Goal: Information Seeking & Learning: Learn about a topic

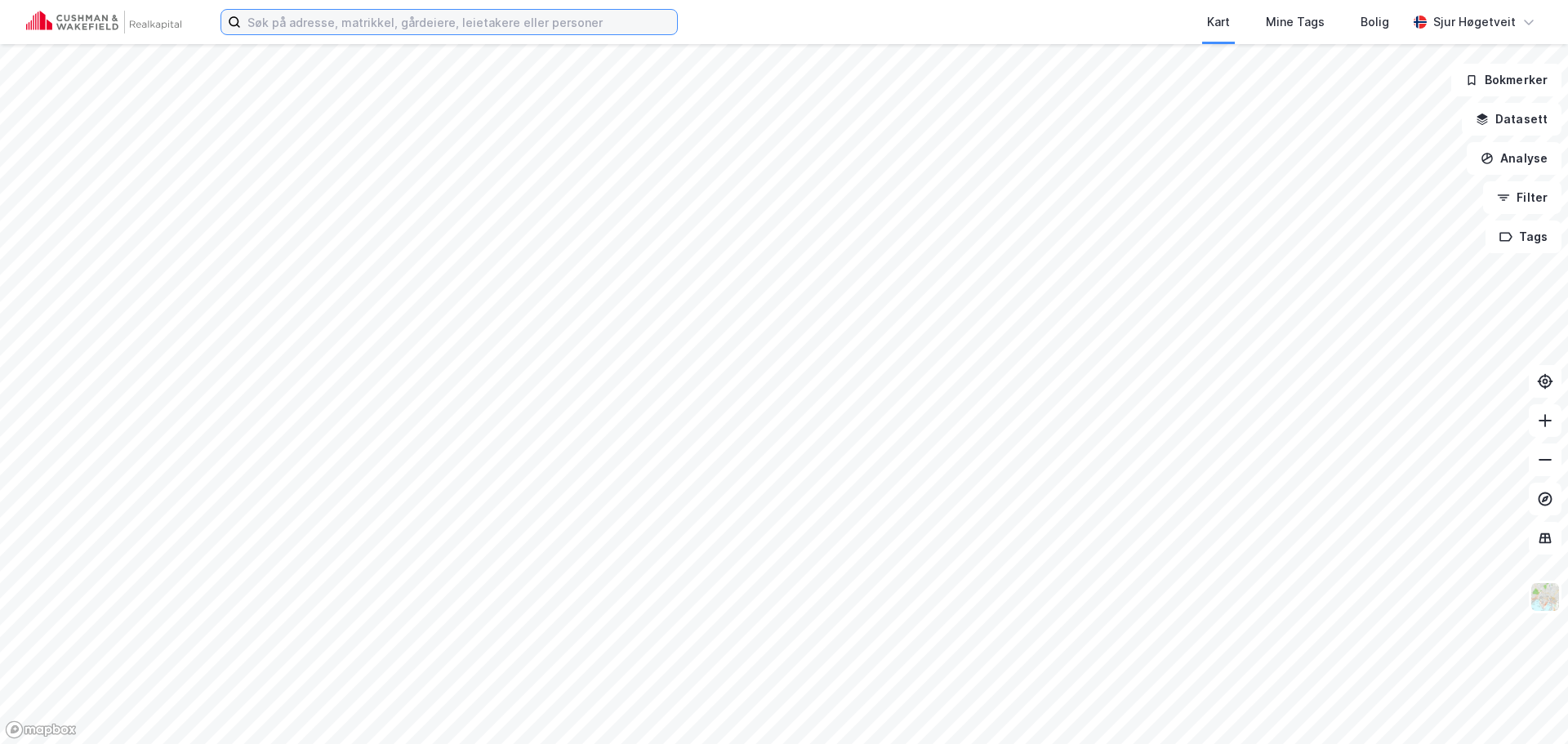
click at [474, 21] on input at bounding box center [459, 22] width 436 height 25
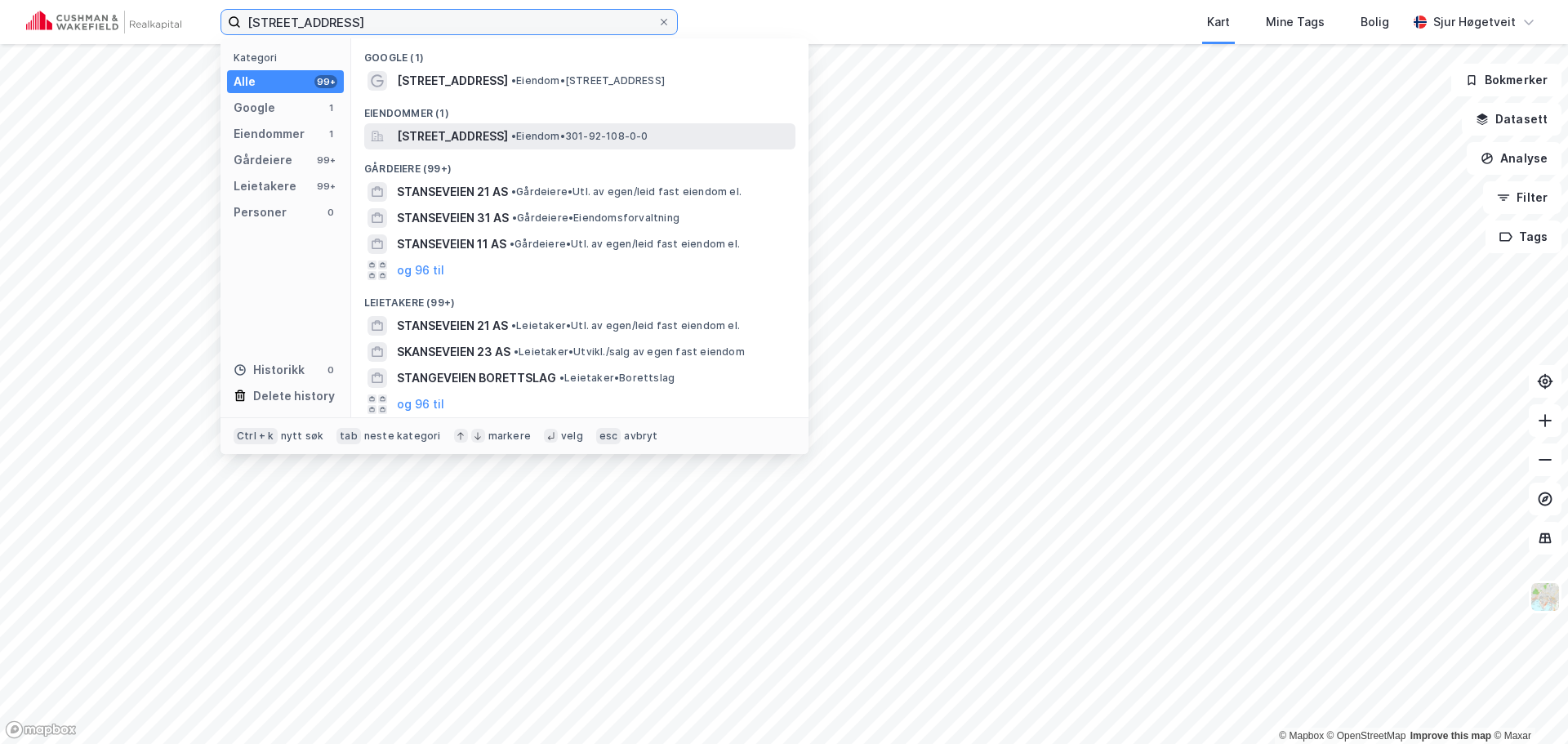
type input "[STREET_ADDRESS]"
click at [508, 130] on span "[STREET_ADDRESS]" at bounding box center [452, 136] width 111 height 19
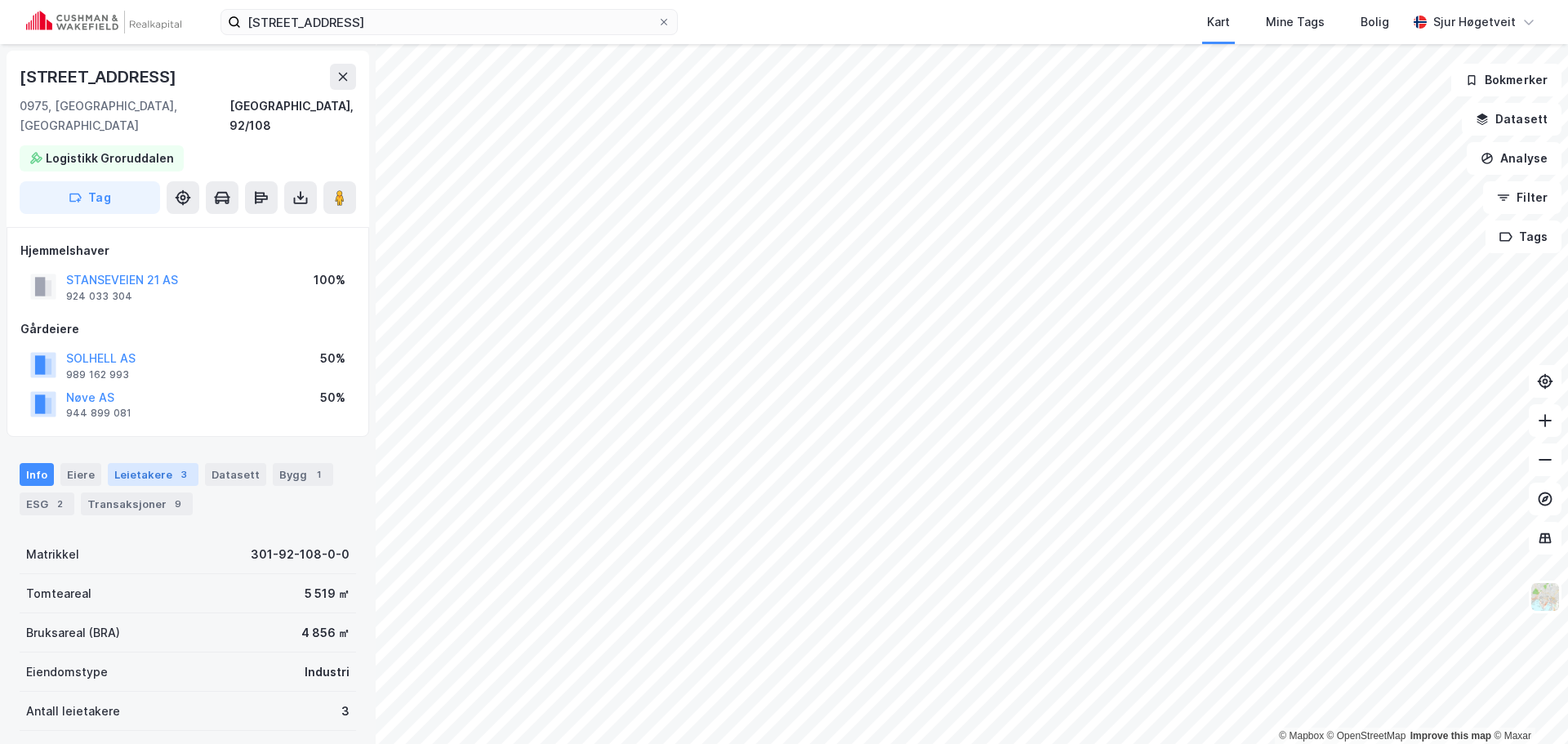
click at [144, 463] on div "Leietakere 3" at bounding box center [152, 474] width 91 height 23
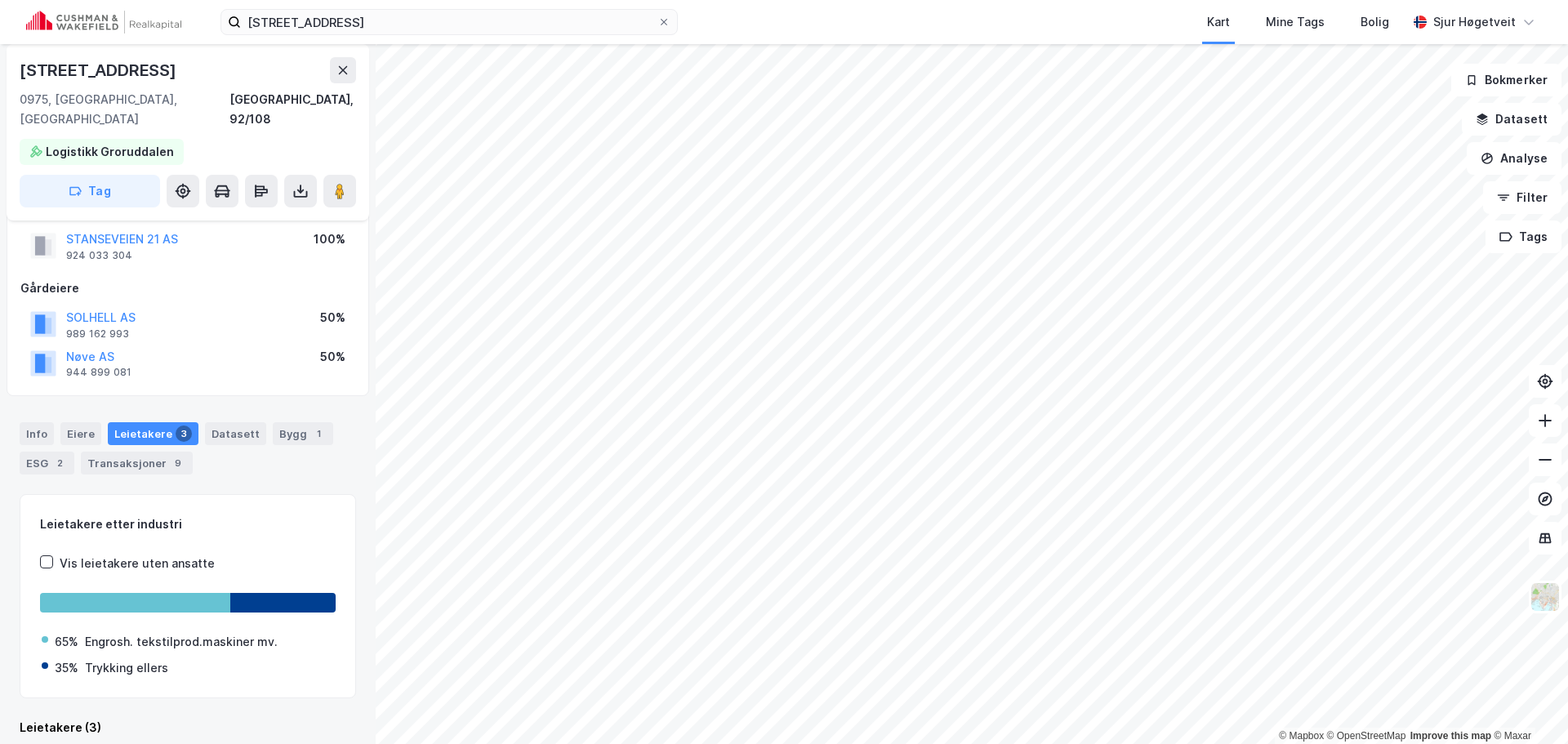
scroll to position [306, 0]
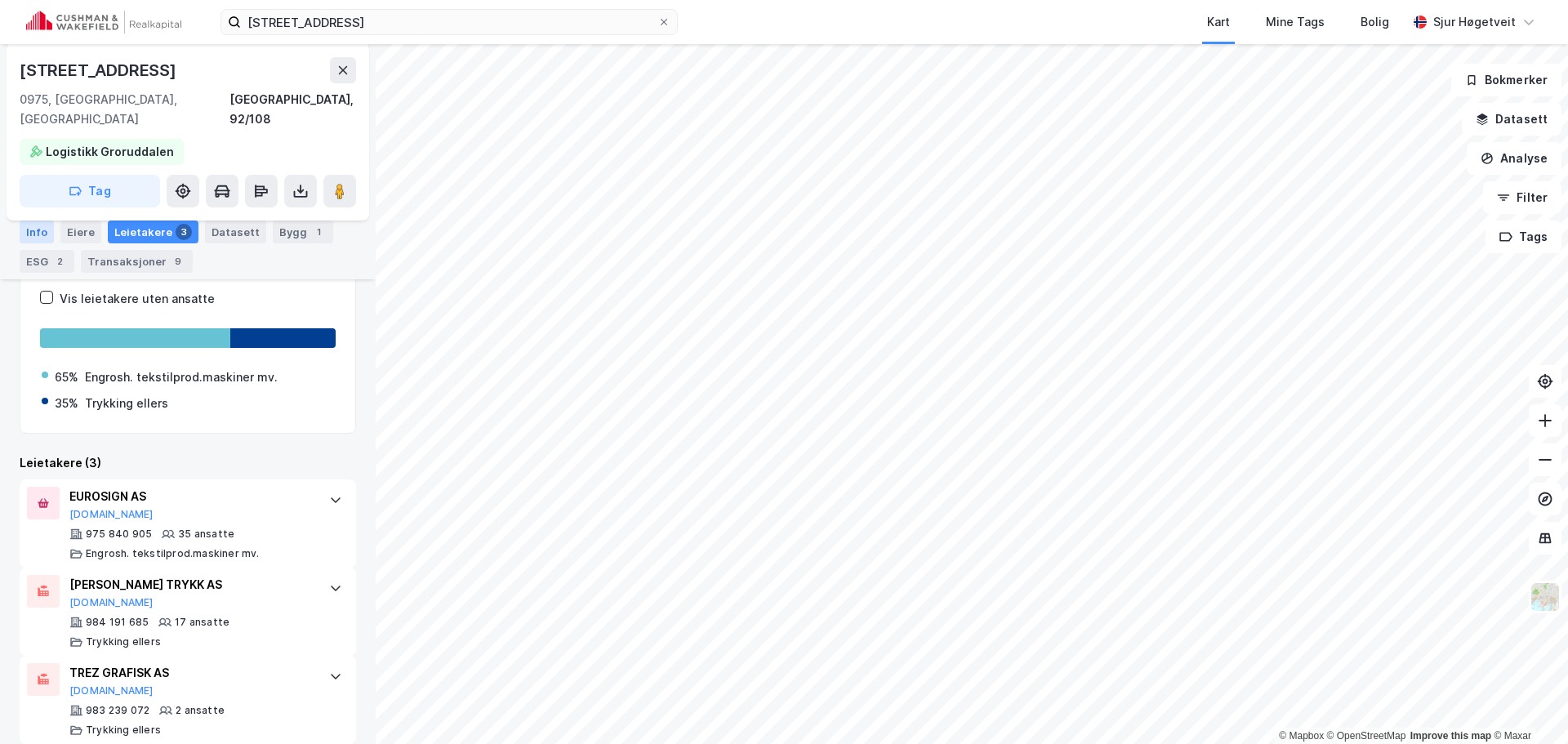
click at [36, 228] on div "Info" at bounding box center [36, 231] width 35 height 23
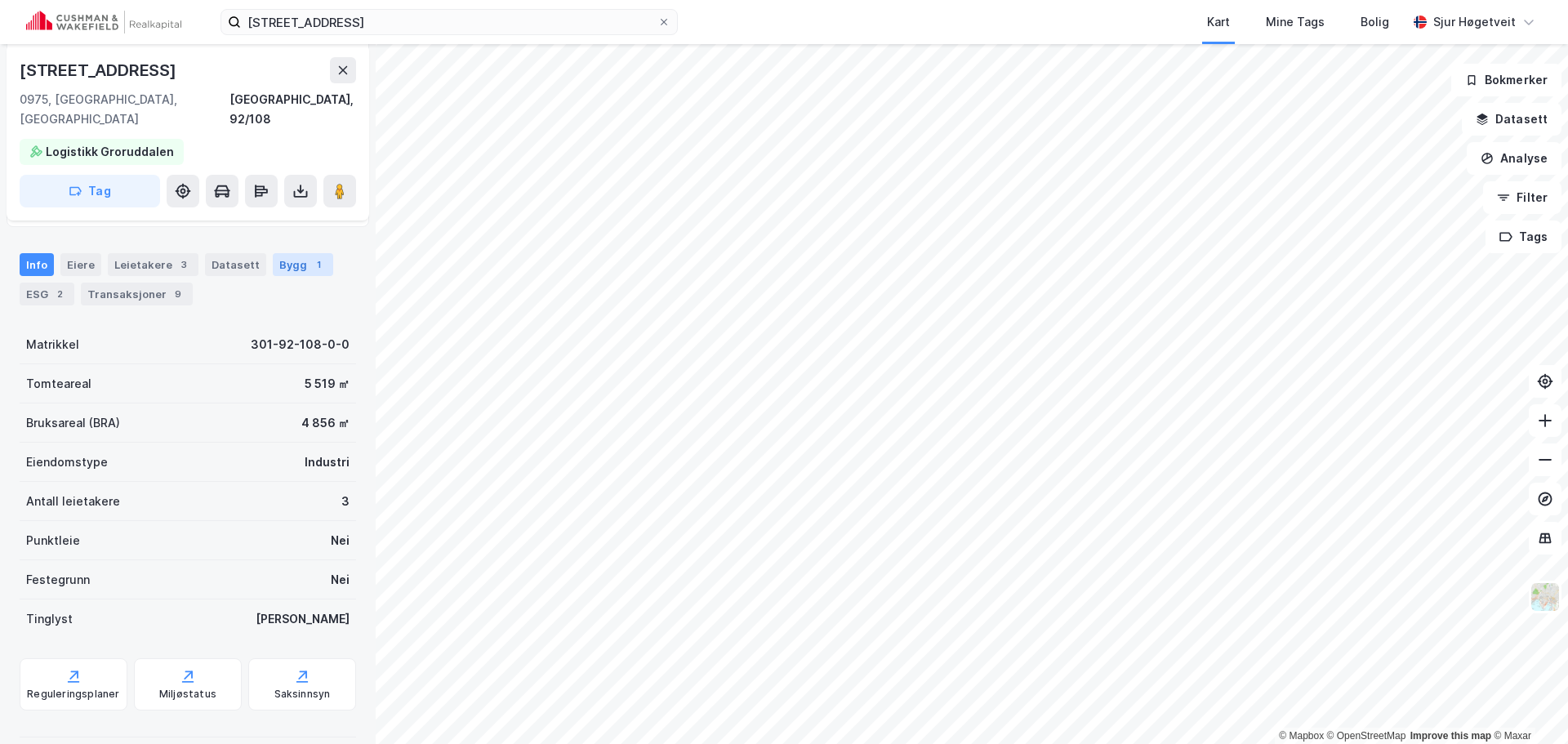
click at [303, 253] on div "Bygg 1" at bounding box center [302, 264] width 60 height 23
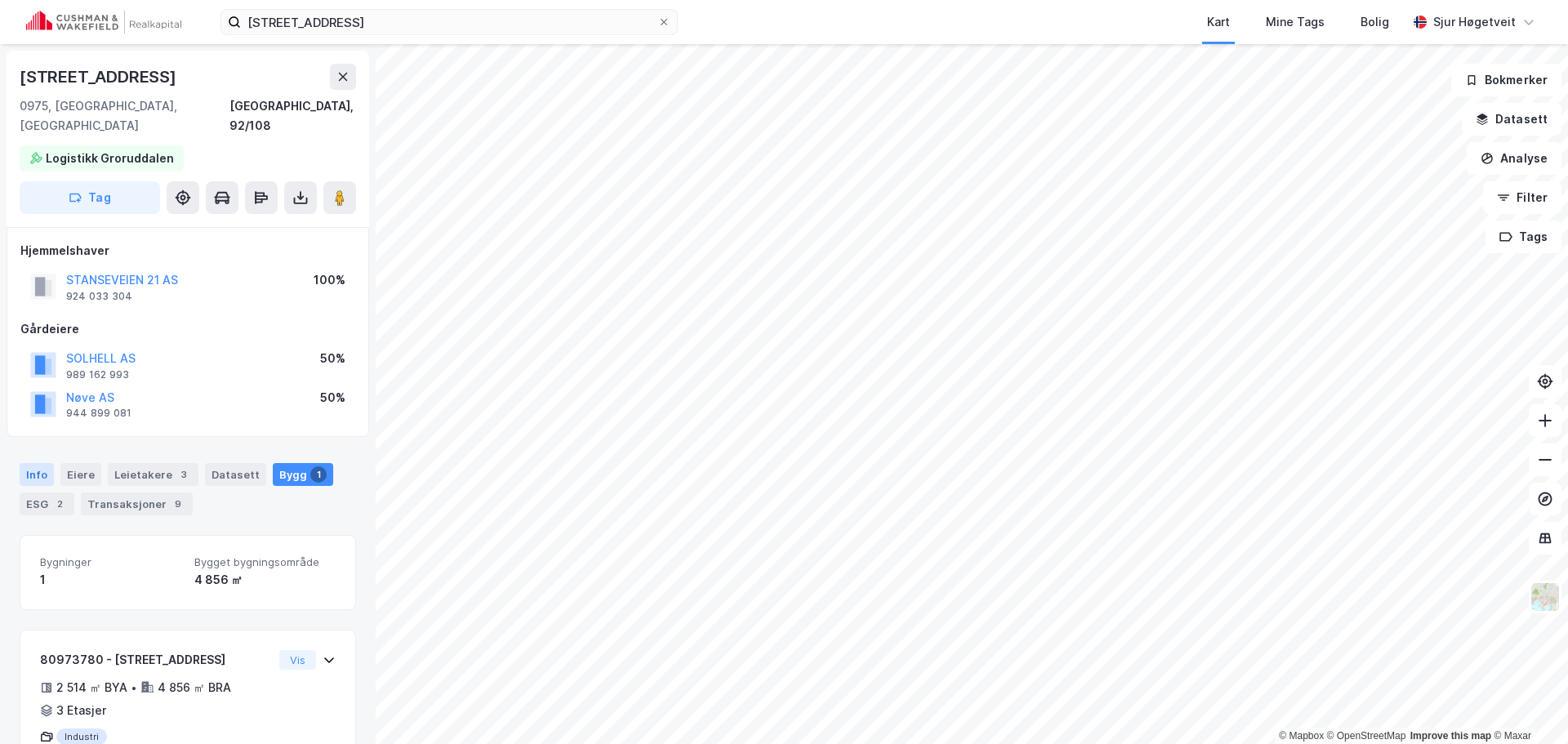
click at [42, 463] on div "Info" at bounding box center [36, 474] width 35 height 23
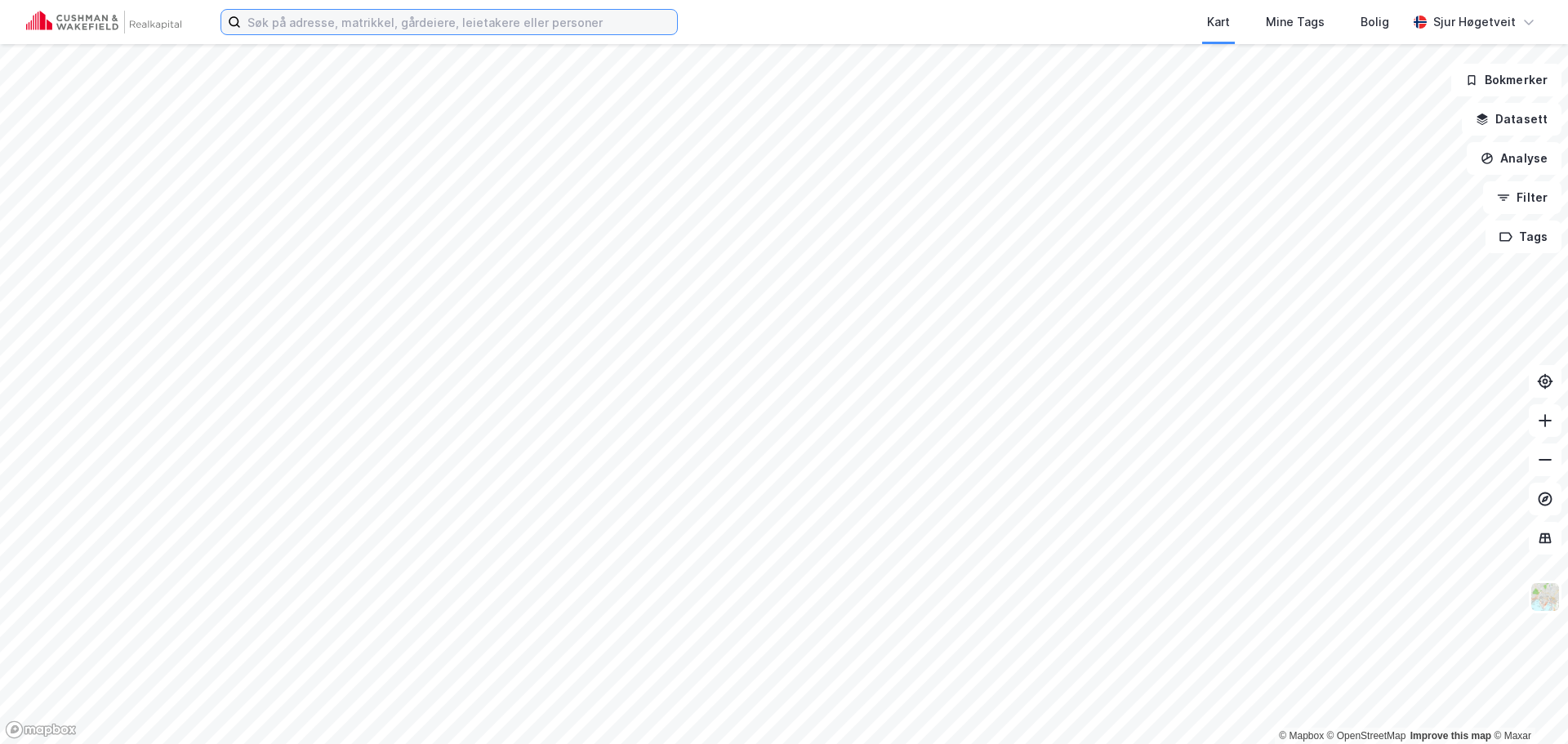
click at [559, 16] on input at bounding box center [459, 22] width 436 height 25
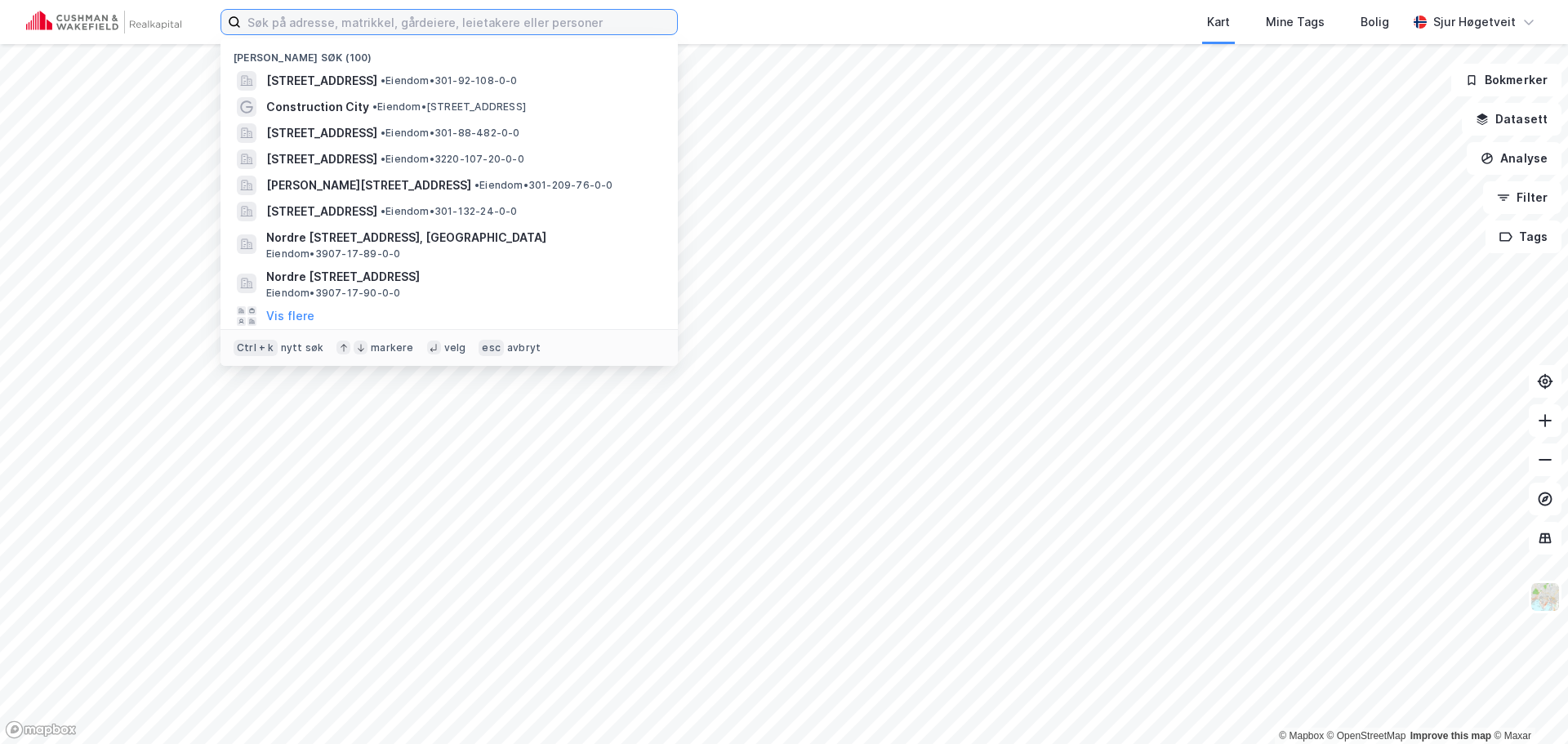
paste input "Ordfører Utnes vei 51"
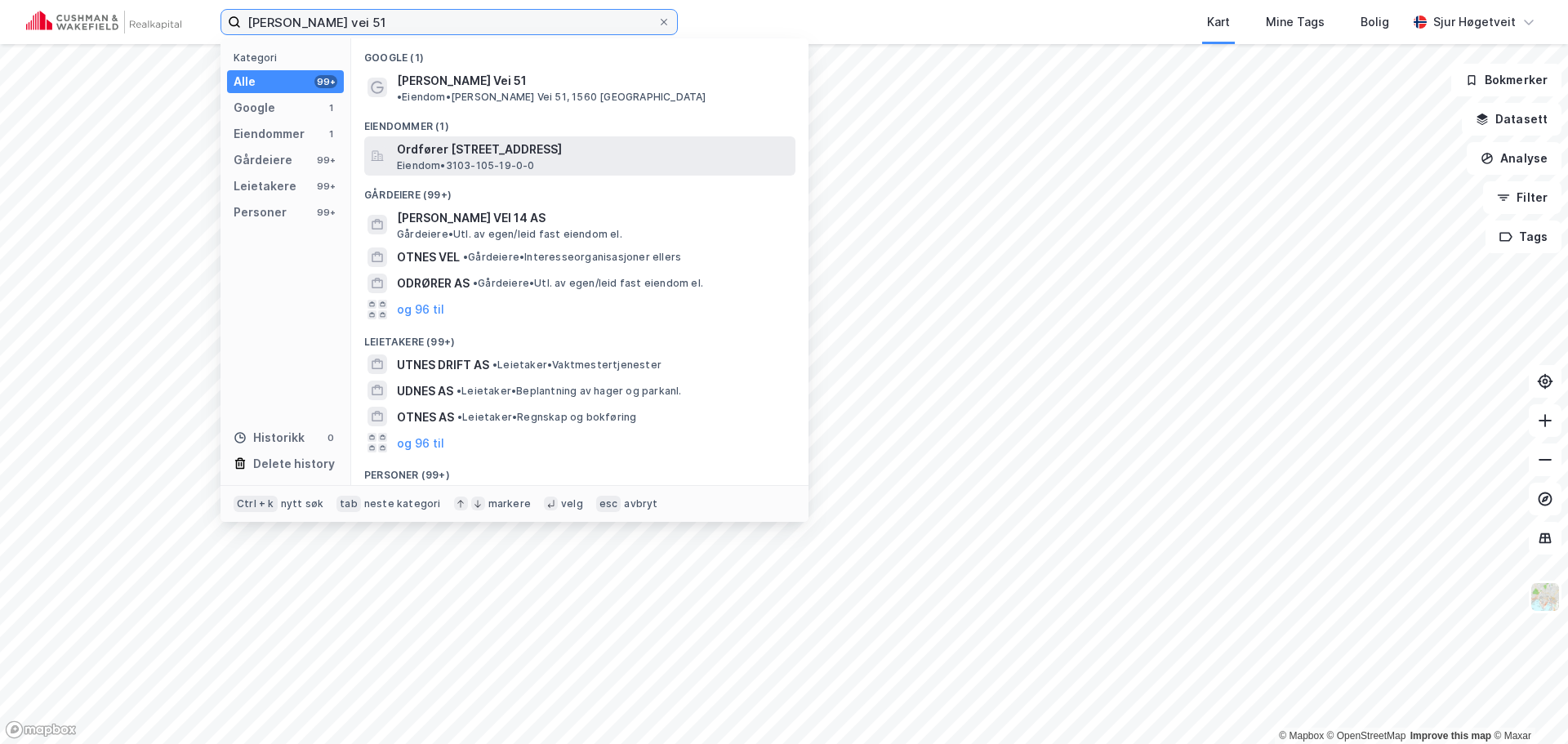
type input "Ordfører Utnes vei 51"
click at [561, 140] on span "Ordfører [STREET_ADDRESS]" at bounding box center [593, 149] width 392 height 19
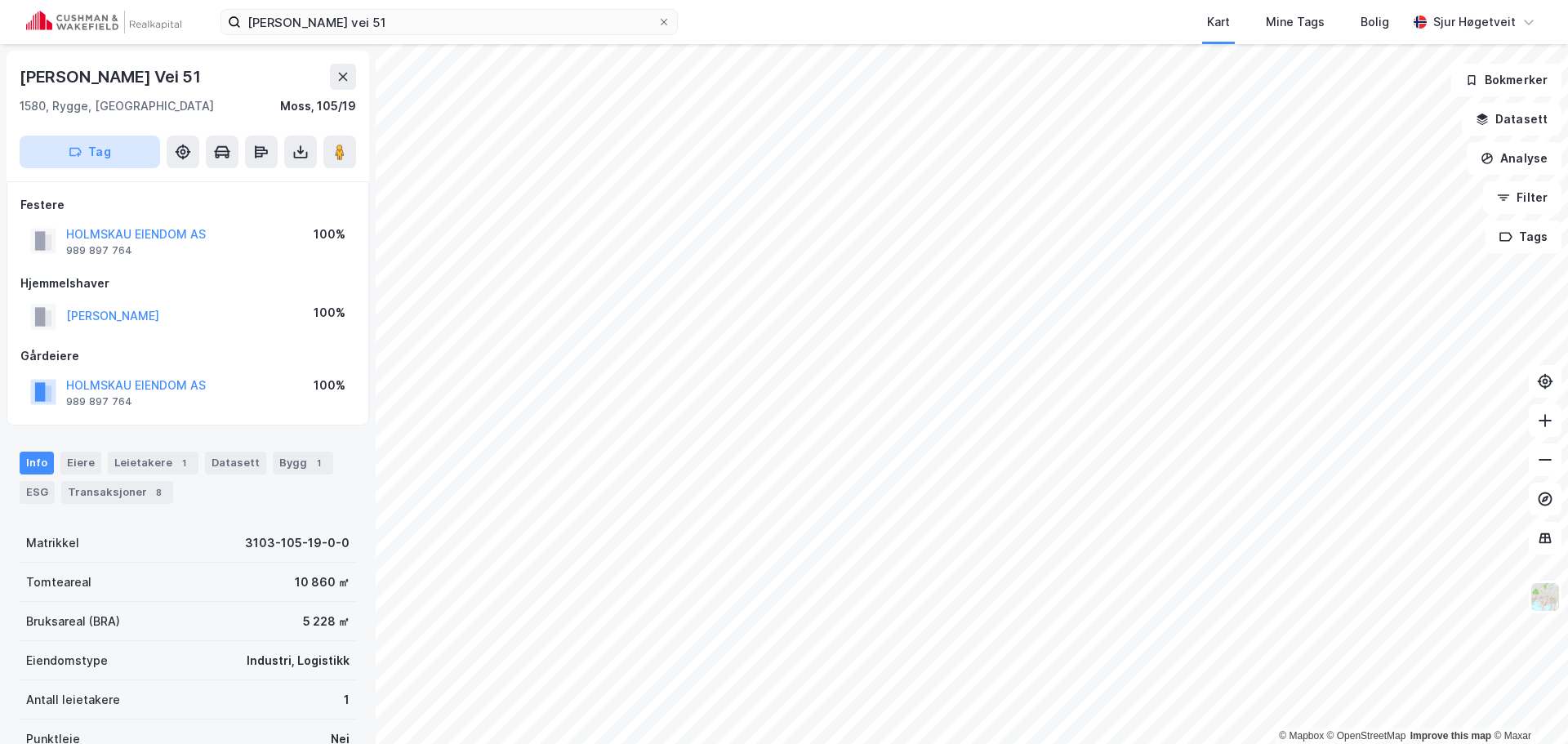
click at [130, 156] on button "Tag" at bounding box center [90, 152] width 141 height 33
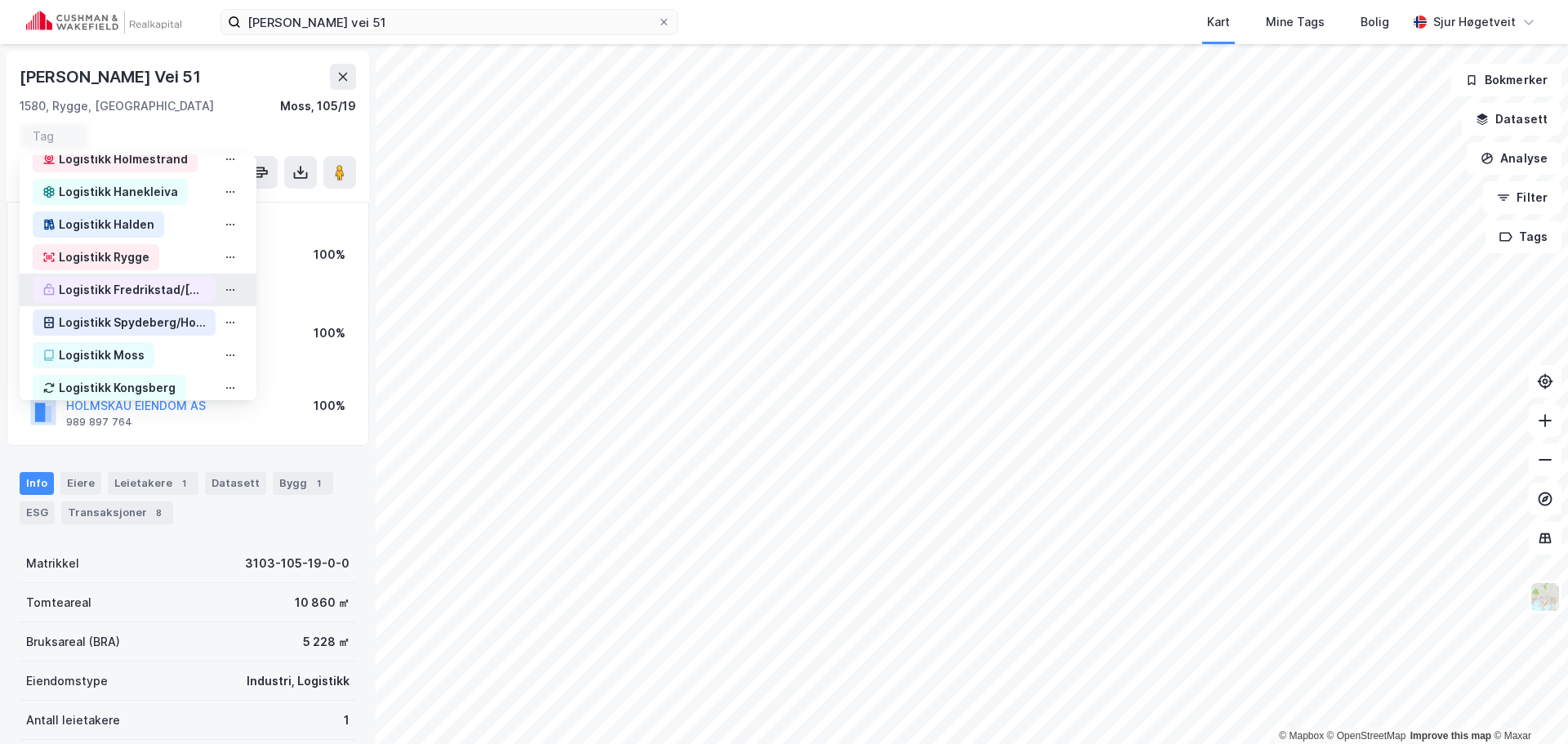
scroll to position [490, 0]
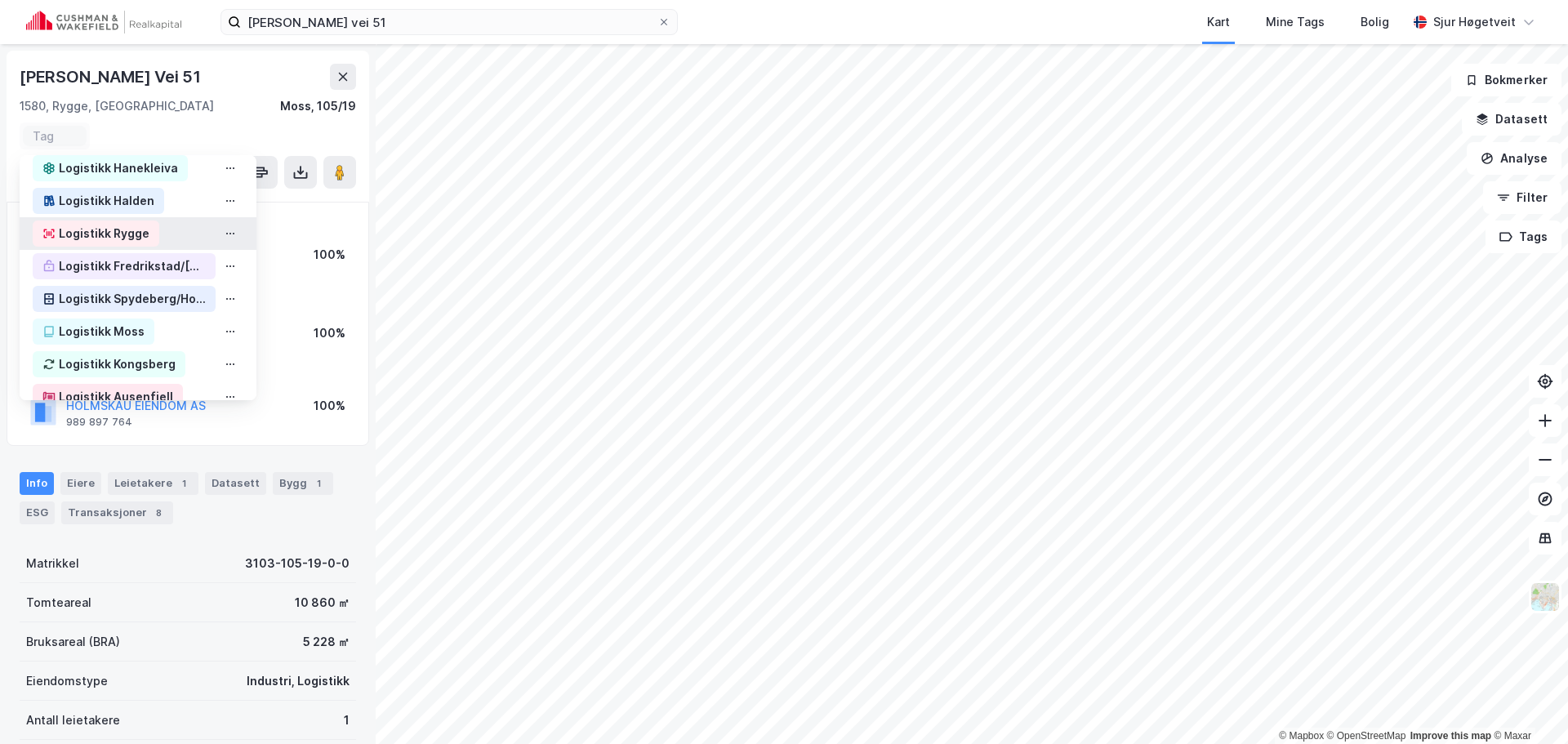
click at [166, 231] on div "Logistikk Rygge" at bounding box center [138, 234] width 237 height 33
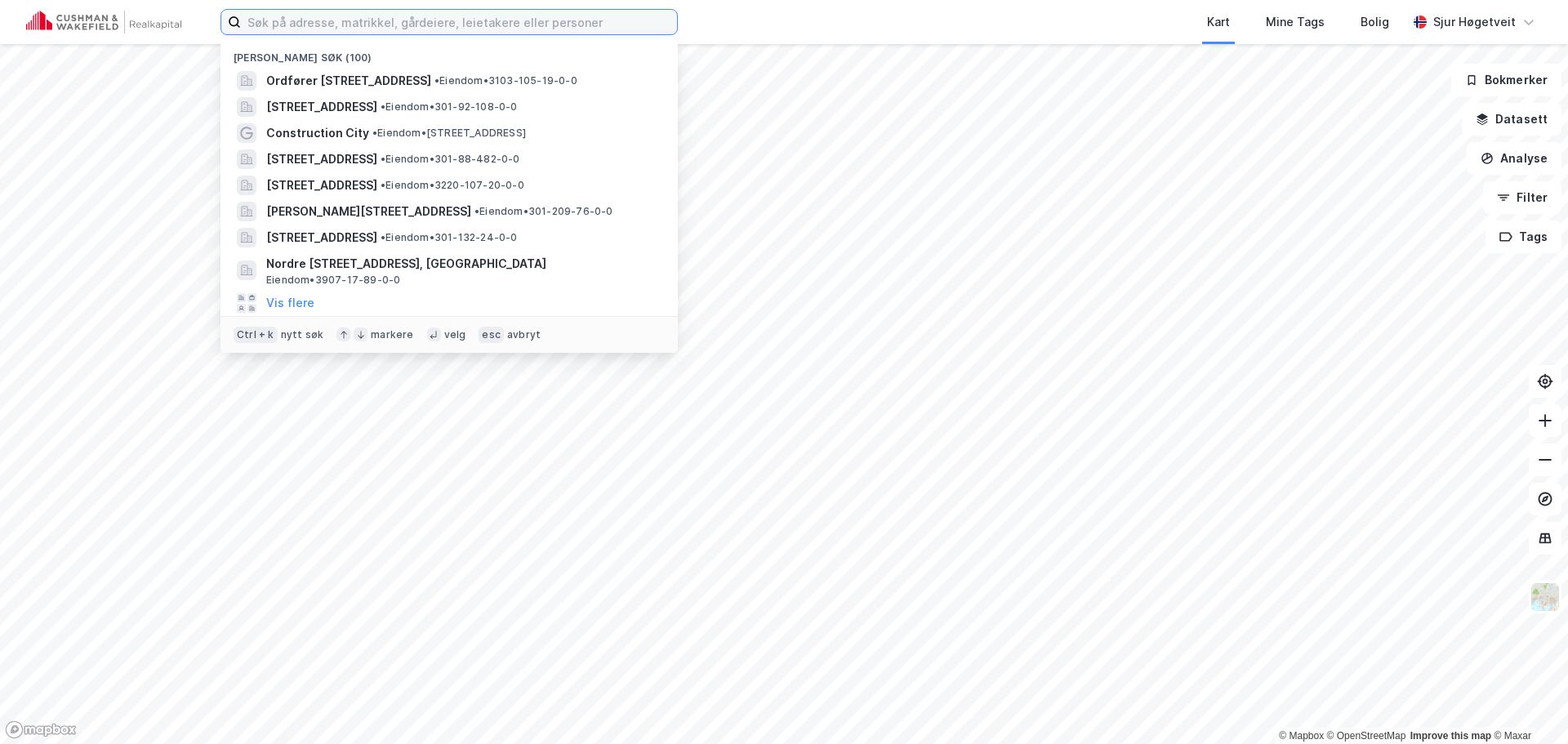
click at [599, 19] on input at bounding box center [459, 22] width 436 height 25
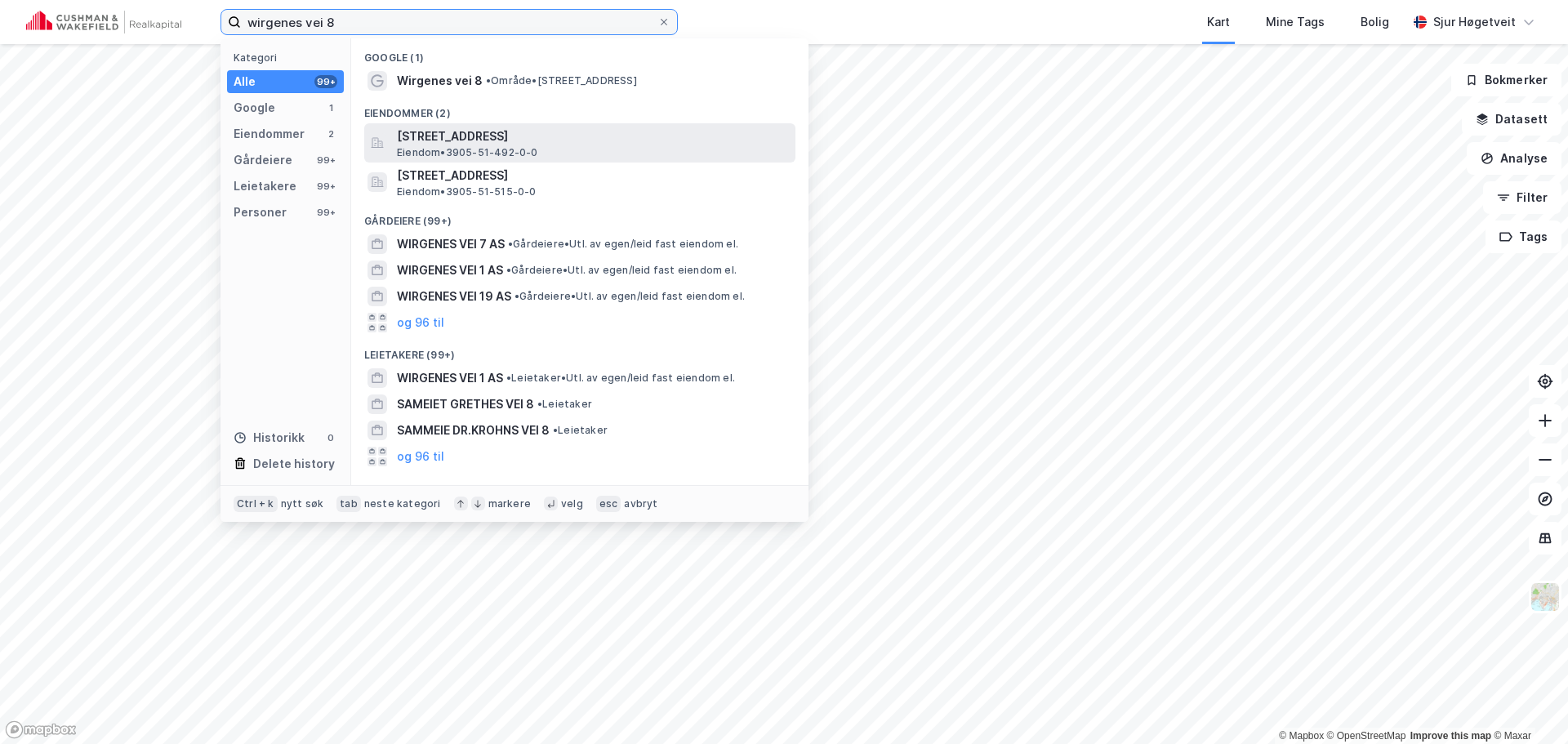
type input "wirgenes vei 8"
click at [616, 130] on span "[STREET_ADDRESS]" at bounding box center [593, 136] width 392 height 19
